Goal: Task Accomplishment & Management: Manage account settings

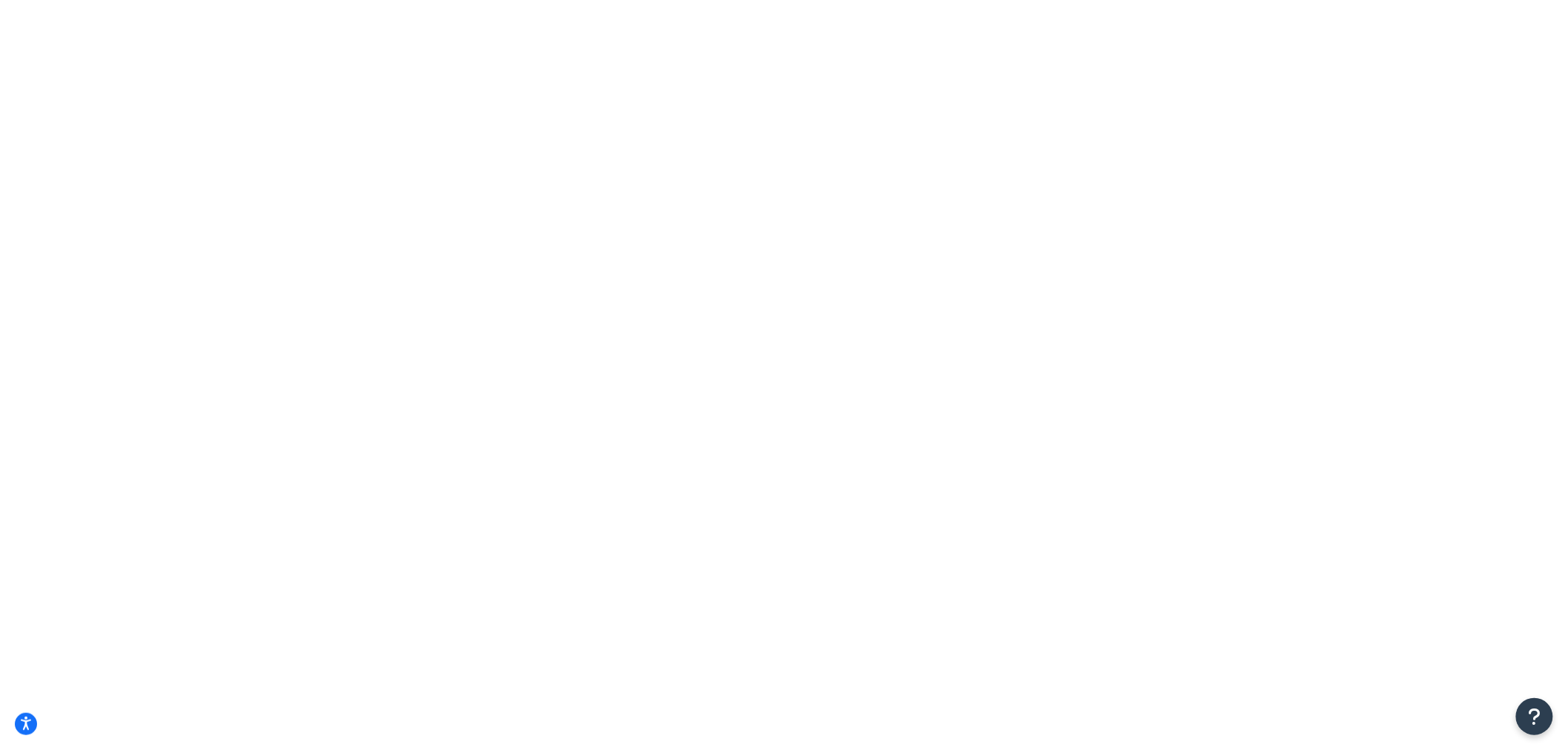
type input "not assigned"
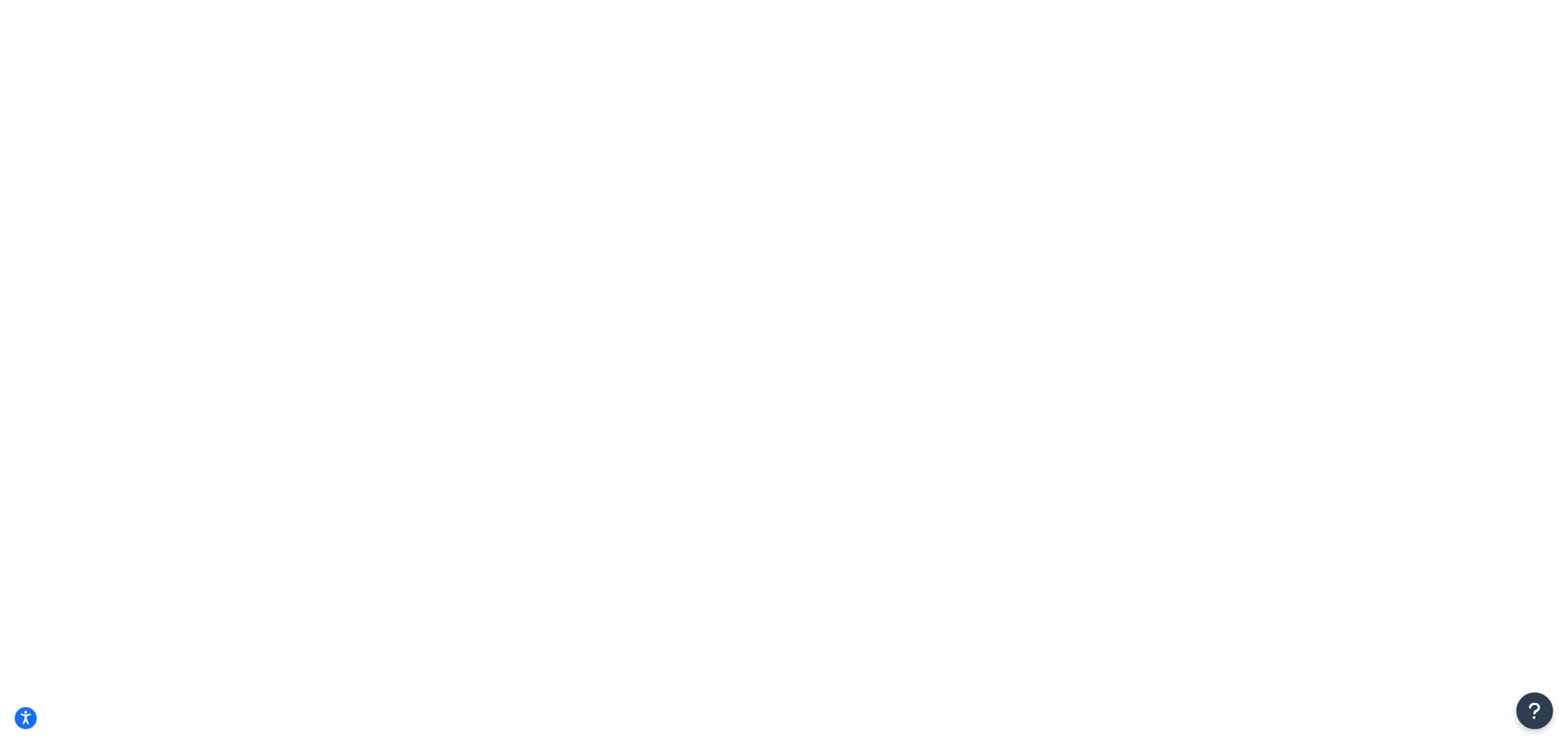
drag, startPoint x: 422, startPoint y: 185, endPoint x: 239, endPoint y: 225, distance: 187.3
drag, startPoint x: 627, startPoint y: 192, endPoint x: 635, endPoint y: 185, distance: 10.6
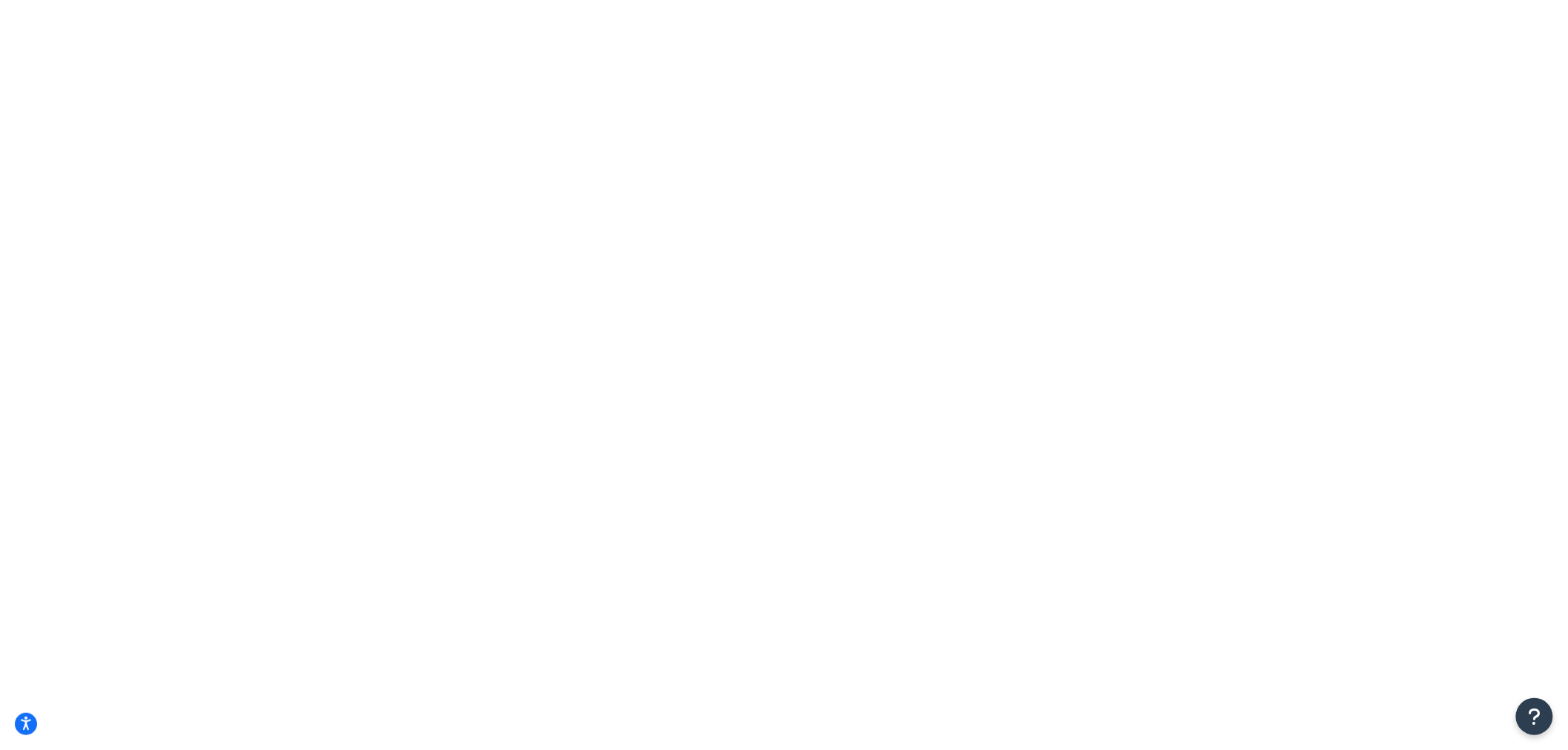
select select "15"
type input "not ass"
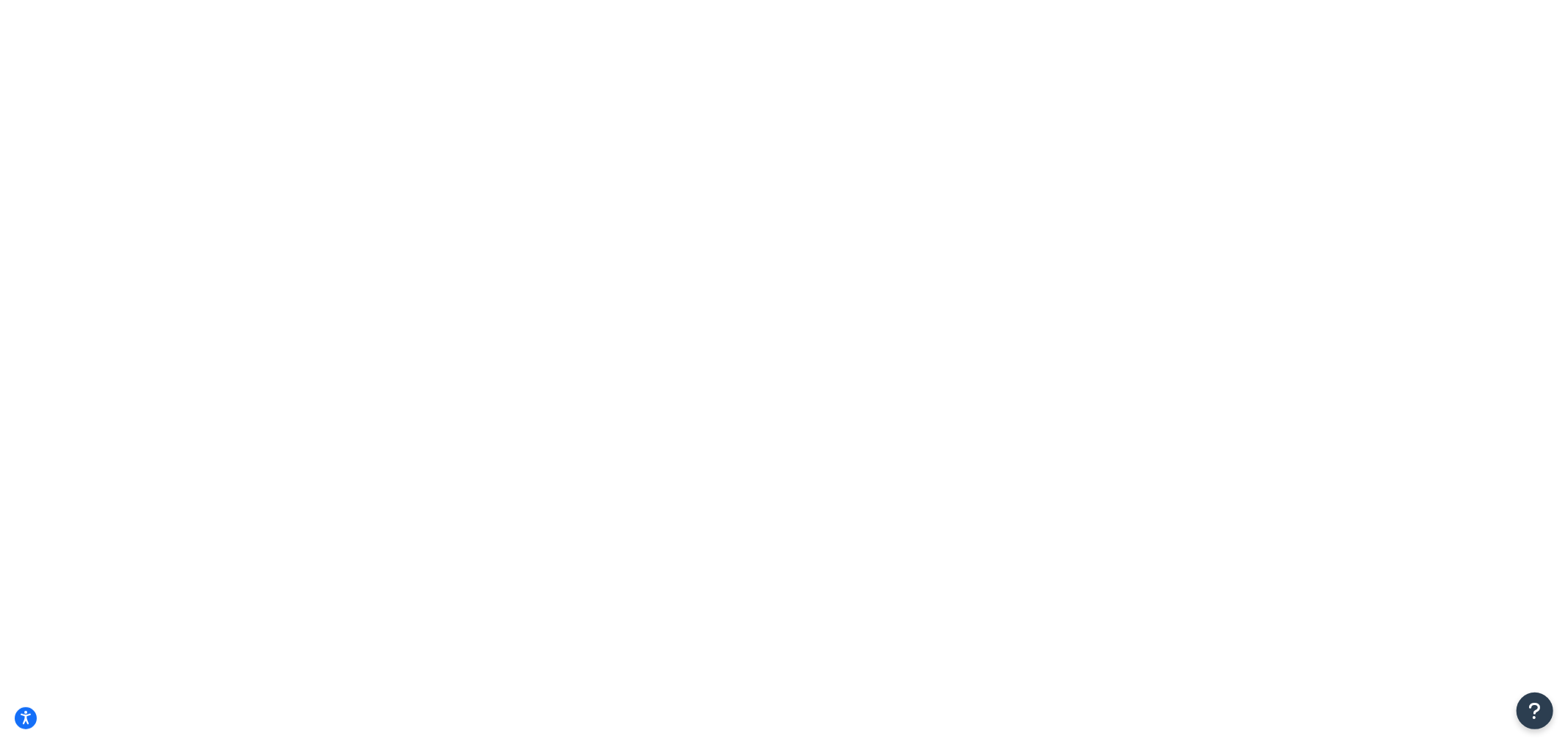
type input "n"
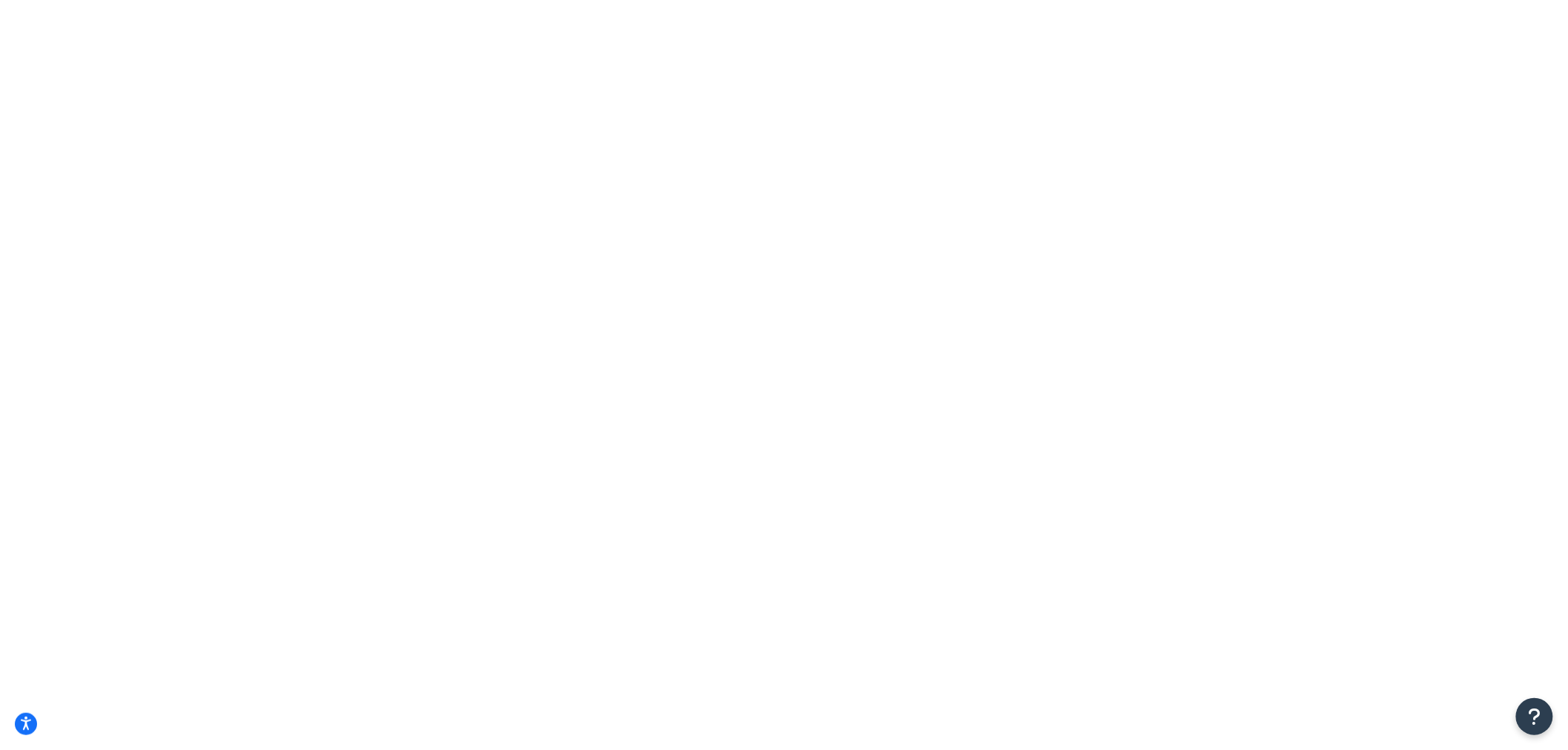
type input "assigned"
drag, startPoint x: 391, startPoint y: 188, endPoint x: 304, endPoint y: 200, distance: 87.8
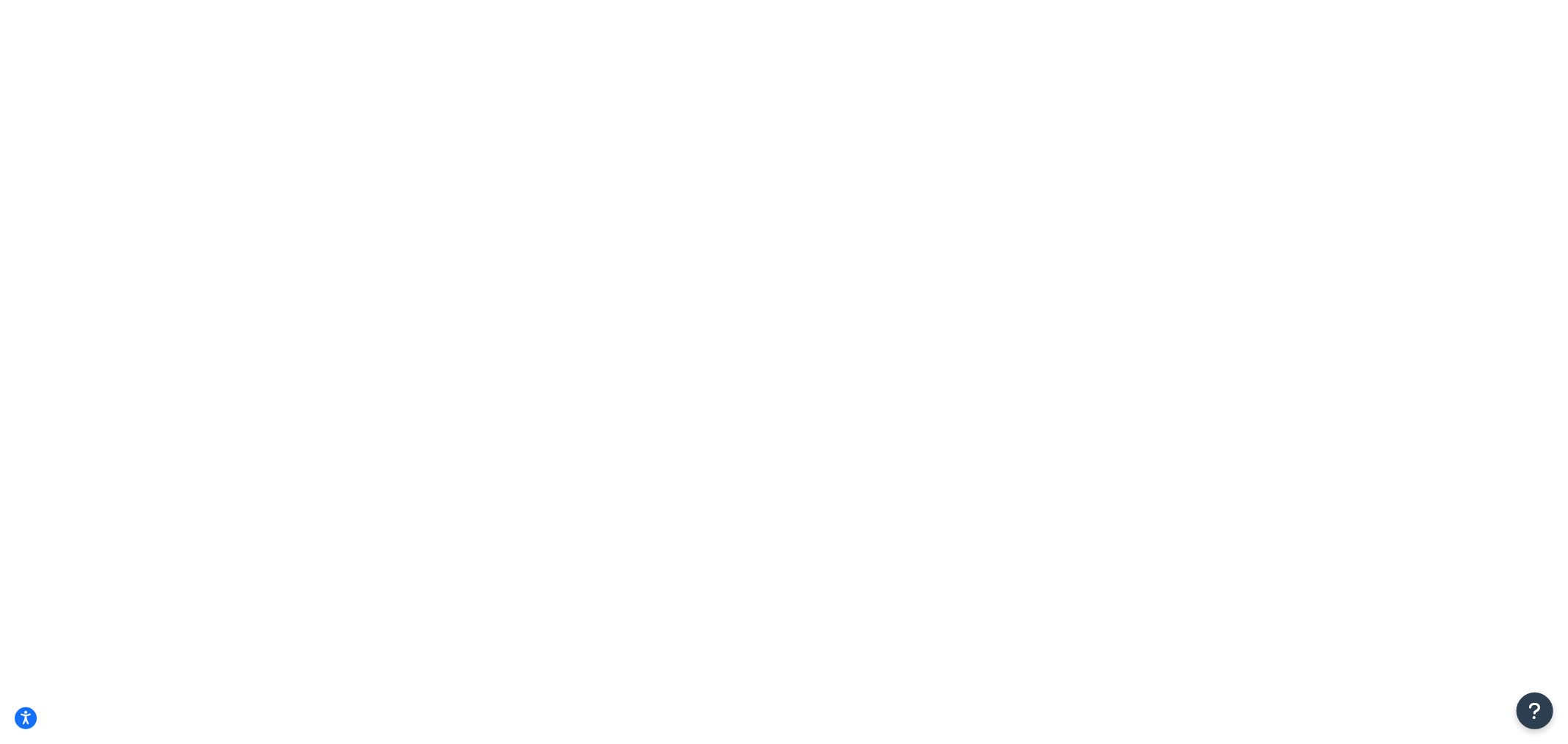
type input "n"
drag, startPoint x: 364, startPoint y: 190, endPoint x: 257, endPoint y: 204, distance: 107.9
type input "assign"
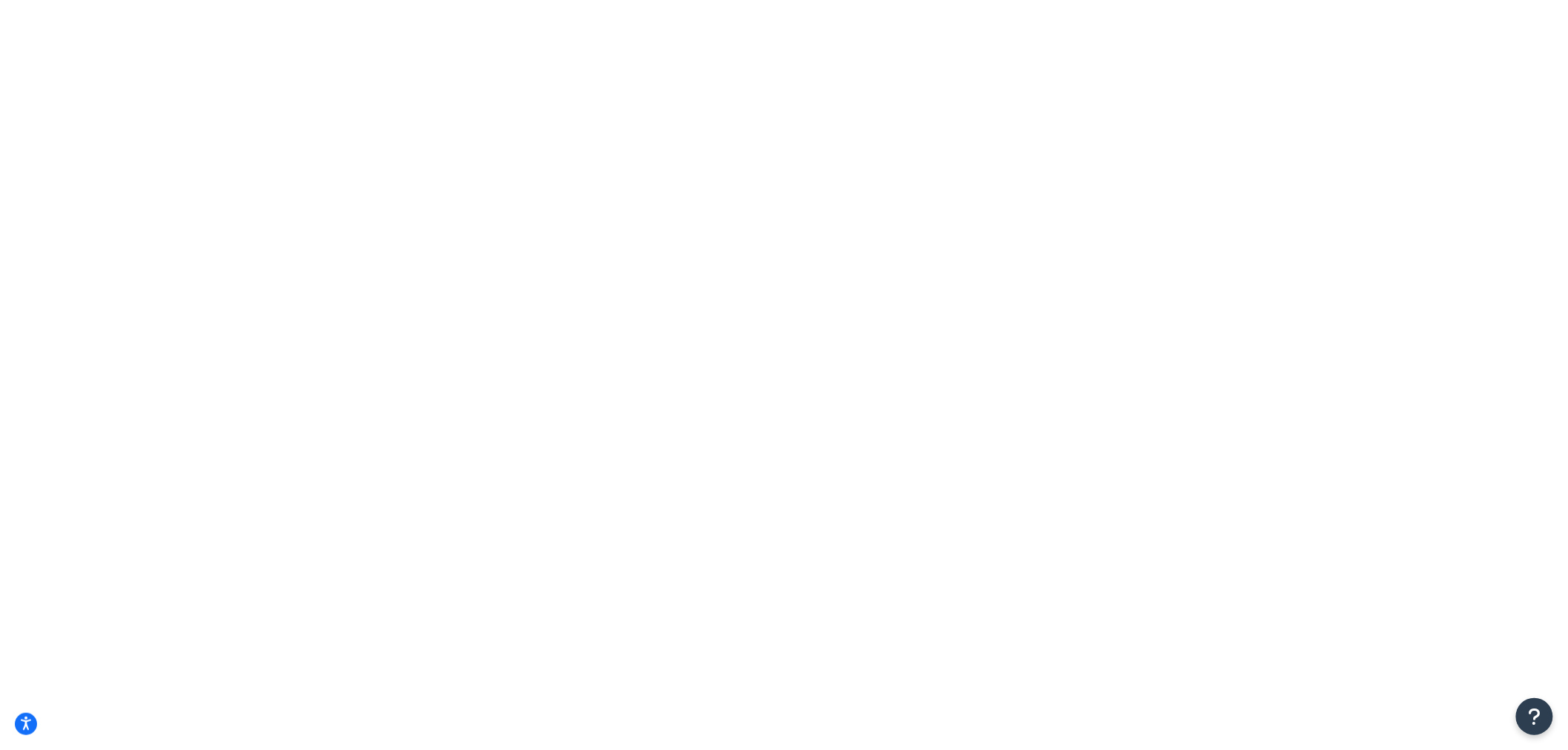
select select "15"
type input "under"
